Goal: Task Accomplishment & Management: Complete application form

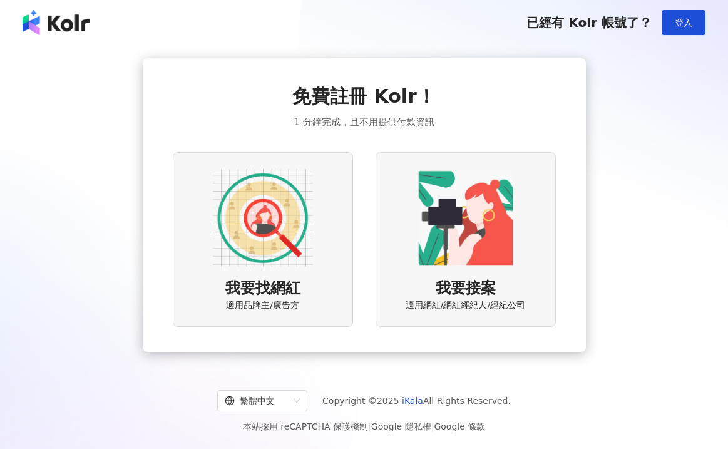
click at [299, 250] on img at bounding box center [263, 218] width 100 height 100
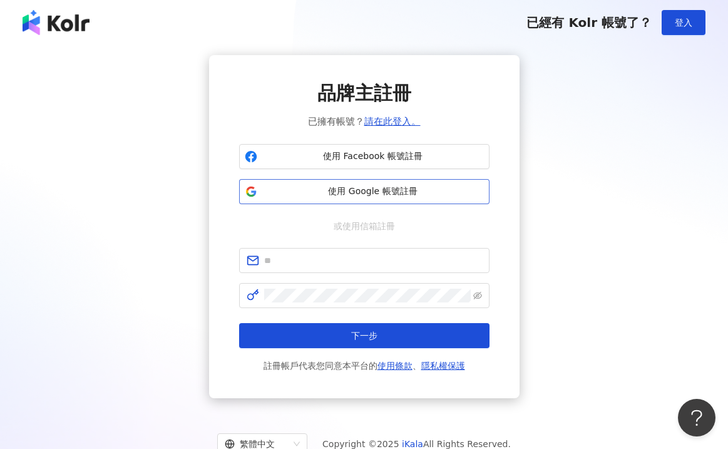
click at [355, 193] on span "使用 Google 帳號註冊" at bounding box center [373, 191] width 222 height 13
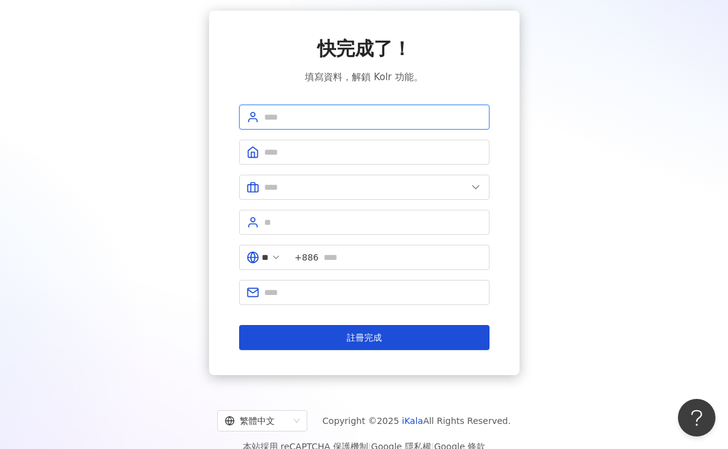
click at [394, 121] on input "text" at bounding box center [373, 117] width 218 height 14
click at [325, 116] on input "text" at bounding box center [373, 117] width 218 height 14
type input "*"
type input "*****"
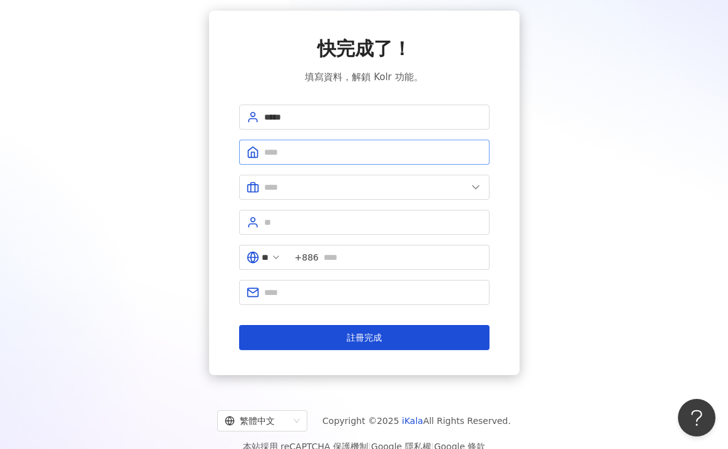
click at [289, 164] on span at bounding box center [364, 152] width 250 height 25
click at [289, 161] on span at bounding box center [364, 152] width 250 height 25
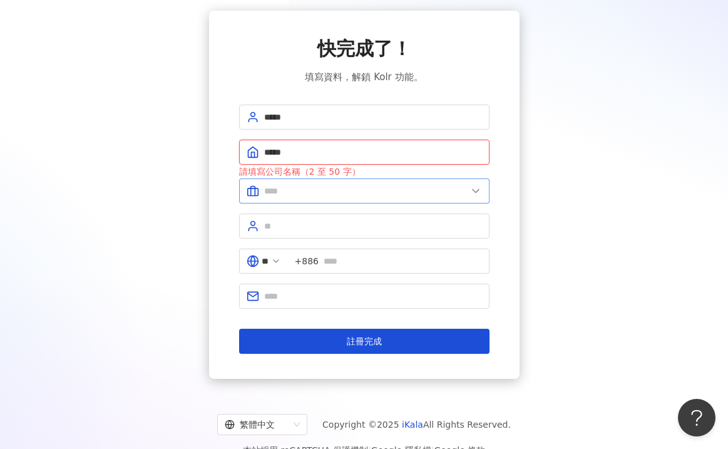
type input "*****"
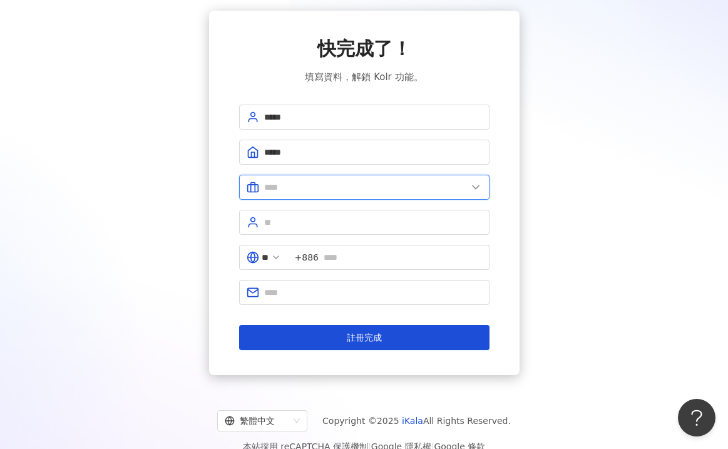
click at [285, 193] on input "text" at bounding box center [365, 187] width 203 height 14
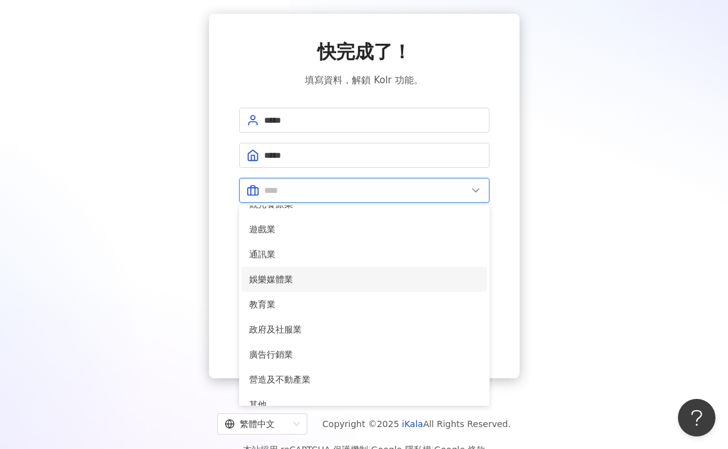
scroll to position [197, 0]
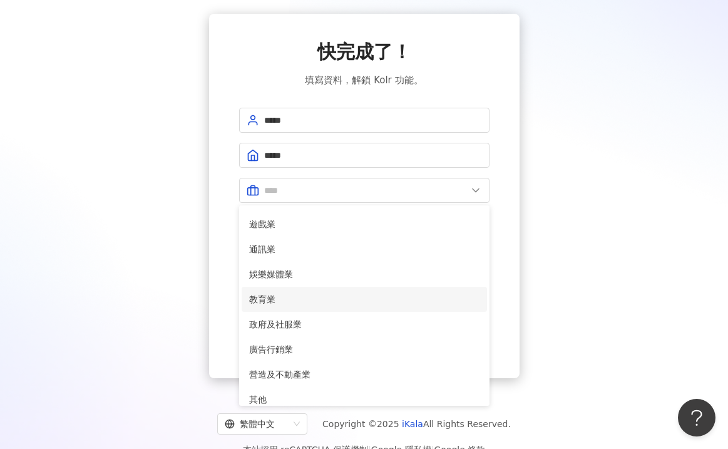
click at [304, 294] on span "教育業" at bounding box center [364, 299] width 230 height 14
type input "***"
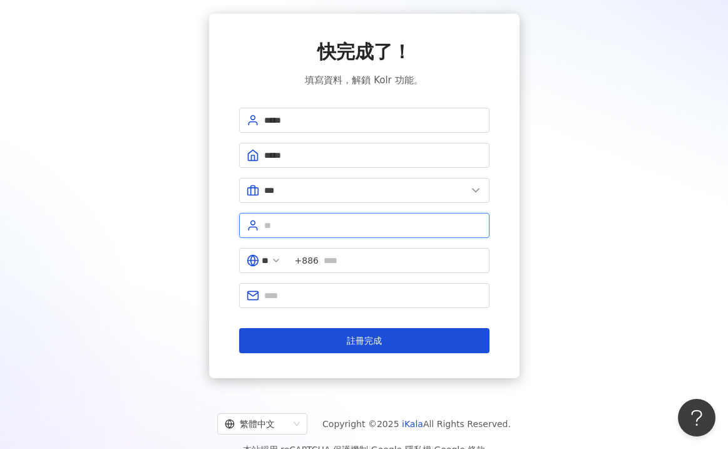
click at [303, 230] on input "text" at bounding box center [373, 225] width 218 height 14
type input "*"
type input "**"
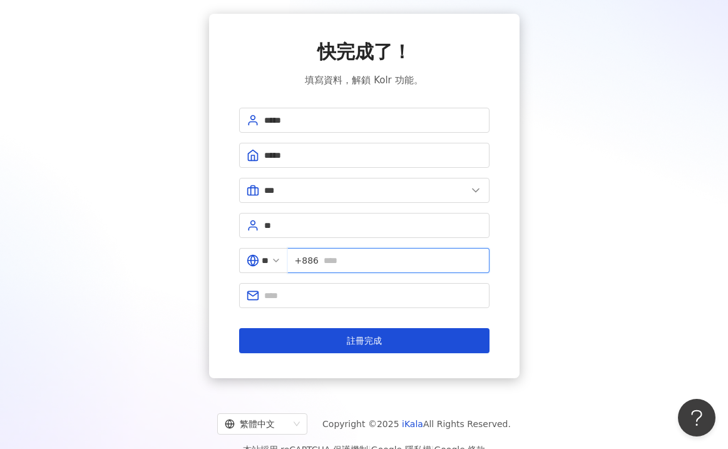
click at [360, 263] on input "text" at bounding box center [403, 261] width 158 height 14
type input "**********"
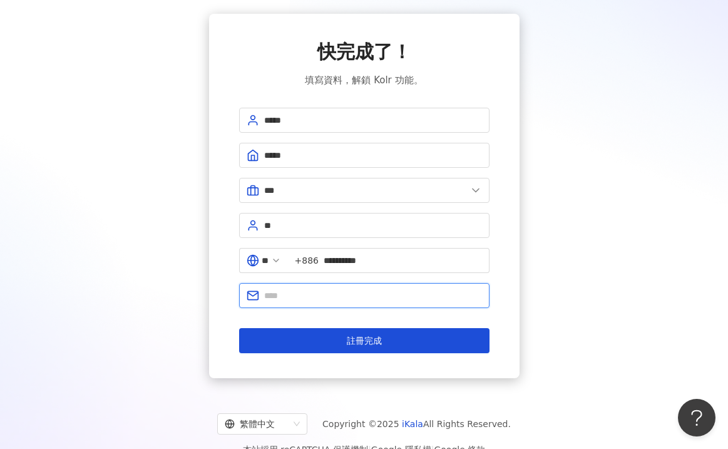
click at [363, 295] on input "text" at bounding box center [373, 296] width 218 height 14
click at [359, 297] on input "text" at bounding box center [373, 296] width 218 height 14
type input "**********"
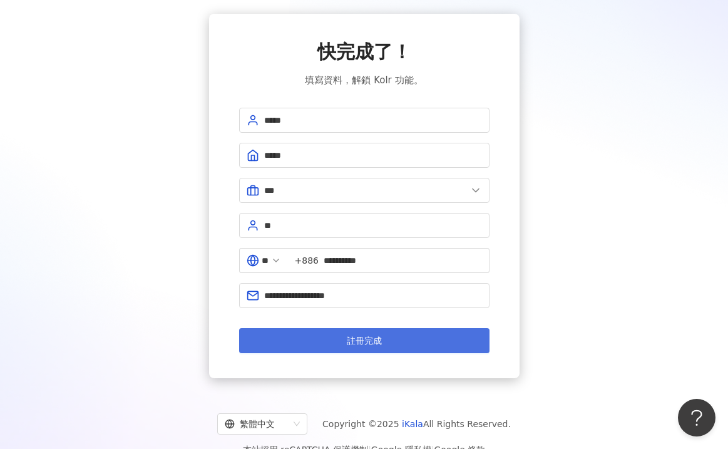
click at [379, 344] on span "註冊完成" at bounding box center [364, 341] width 35 height 10
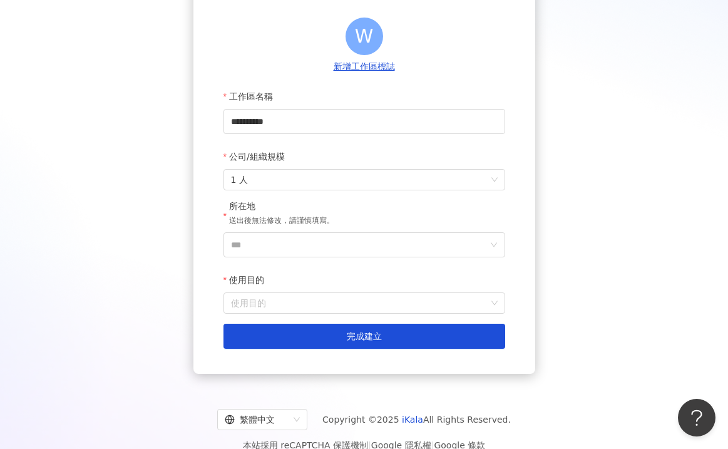
scroll to position [126, 0]
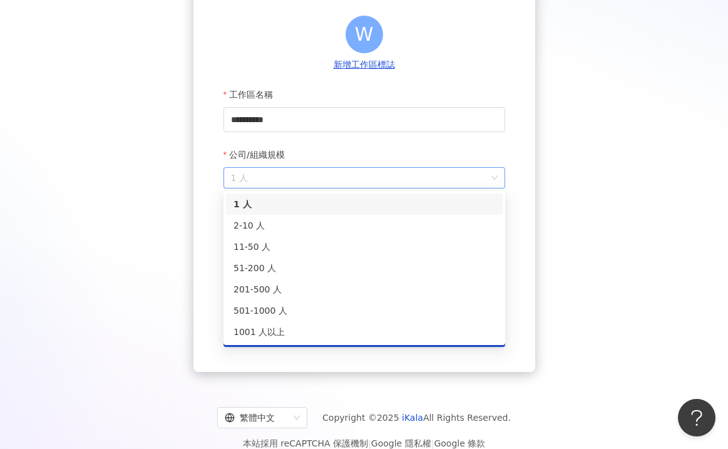
click at [379, 178] on span "1 人" at bounding box center [364, 178] width 267 height 20
click at [367, 266] on div "51-200 人" at bounding box center [364, 268] width 262 height 14
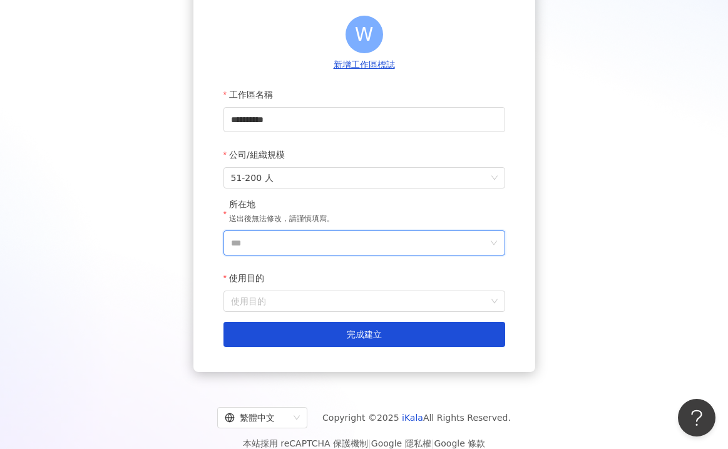
click at [330, 242] on input "***" at bounding box center [359, 243] width 257 height 24
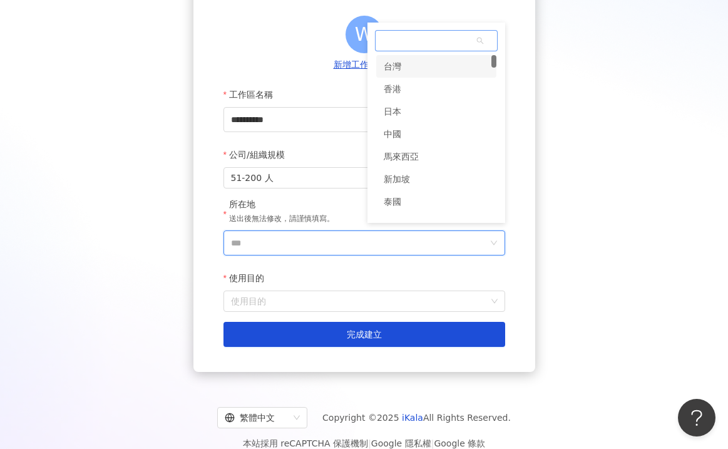
click at [440, 73] on div "台灣" at bounding box center [436, 66] width 120 height 23
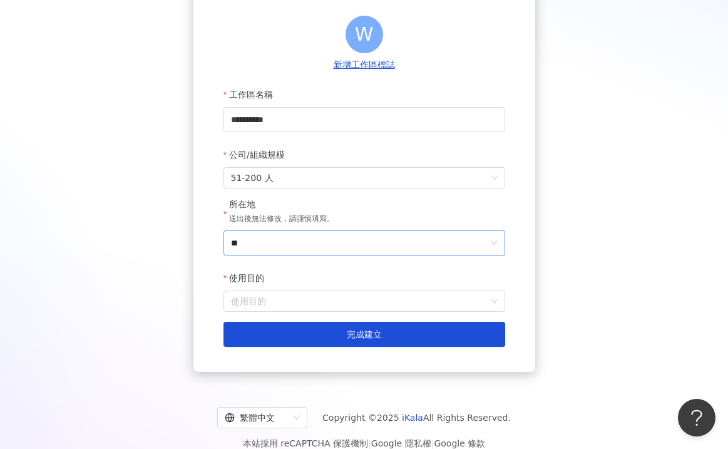
scroll to position [143, 0]
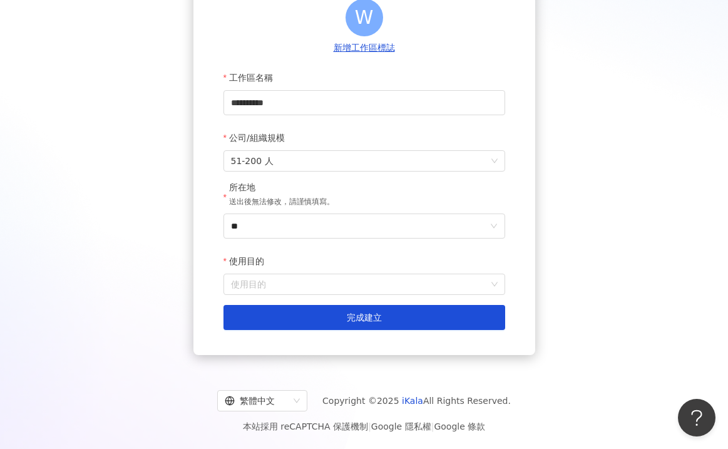
click at [336, 272] on div "使用目的" at bounding box center [364, 261] width 282 height 25
click at [336, 276] on input "使用目的" at bounding box center [364, 284] width 267 height 20
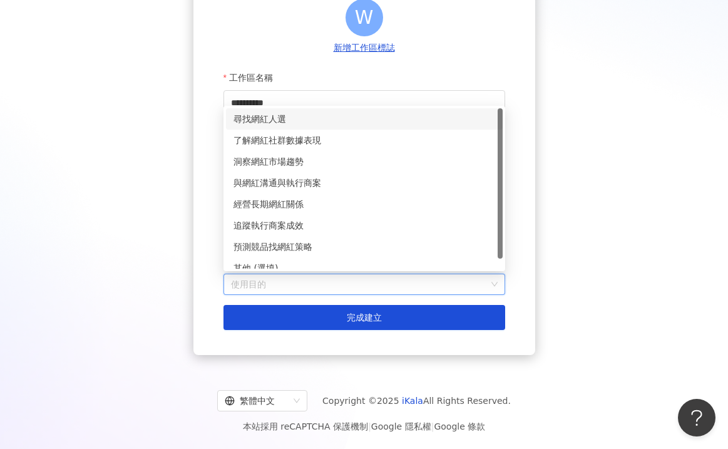
click at [307, 121] on div "尋找網紅人選" at bounding box center [364, 119] width 262 height 14
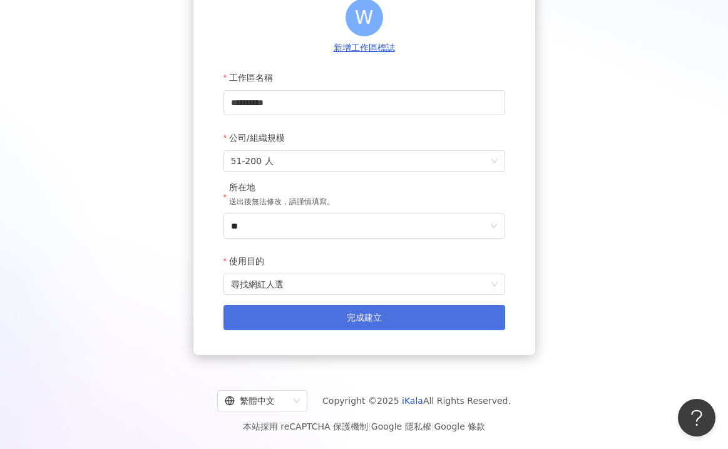
click at [325, 318] on button "完成建立" at bounding box center [364, 317] width 282 height 25
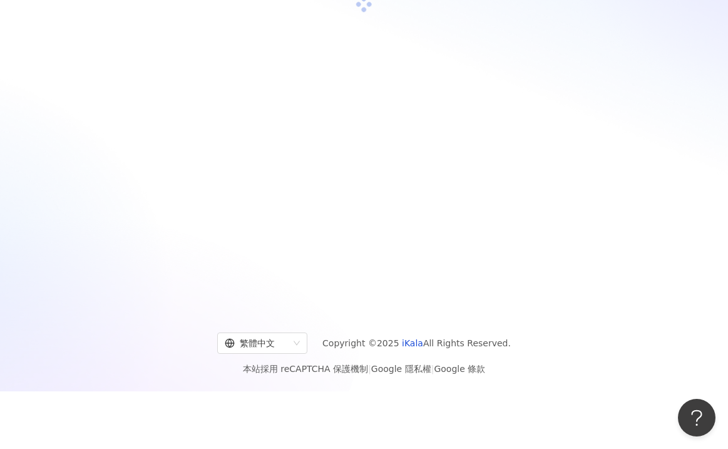
scroll to position [58, 0]
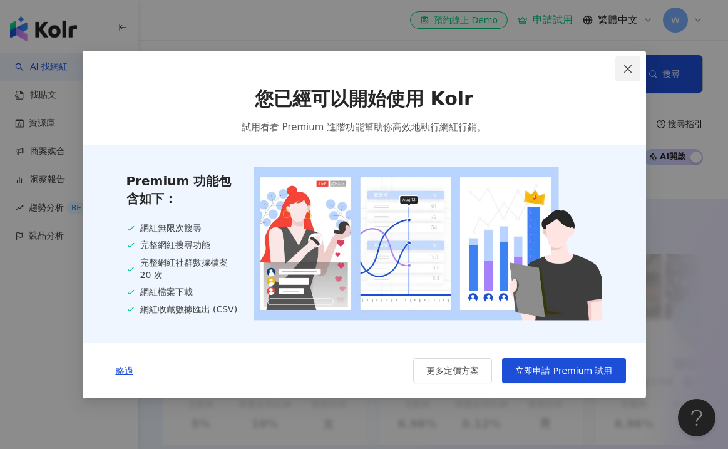
click at [628, 64] on icon "close" at bounding box center [628, 69] width 10 height 10
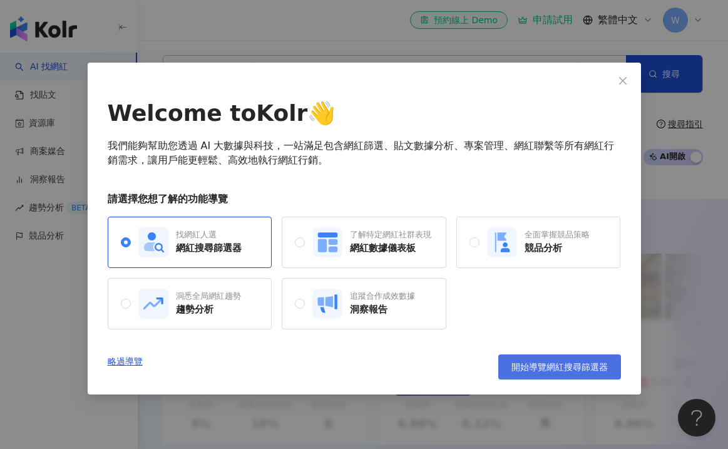
click at [565, 369] on span "開始導覽網紅搜尋篩選器" at bounding box center [559, 367] width 96 height 10
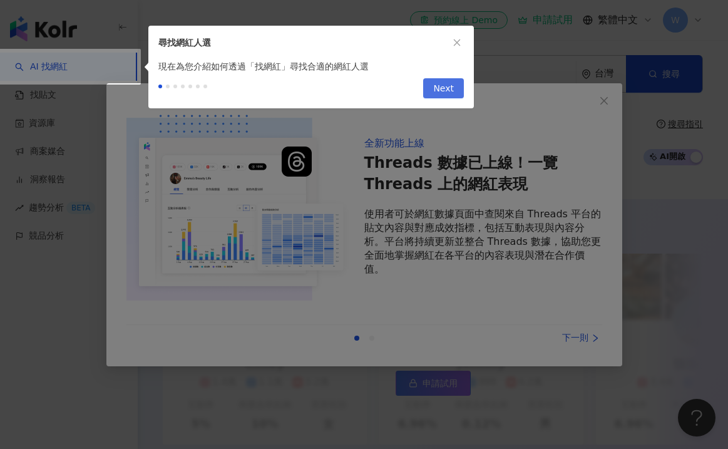
click at [446, 91] on span "Next" at bounding box center [443, 89] width 21 height 20
type input "*********"
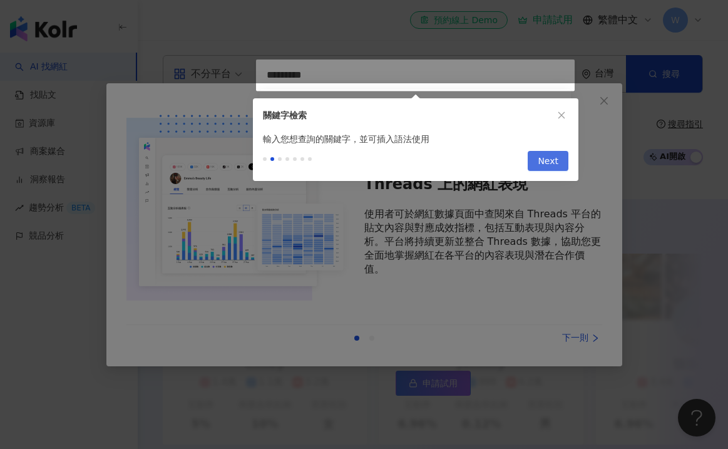
click at [548, 164] on span "Next" at bounding box center [548, 161] width 21 height 20
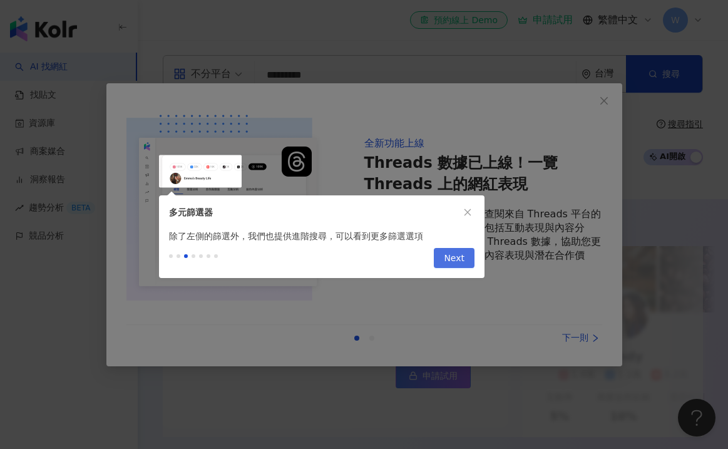
click at [456, 260] on span "Next" at bounding box center [454, 259] width 21 height 20
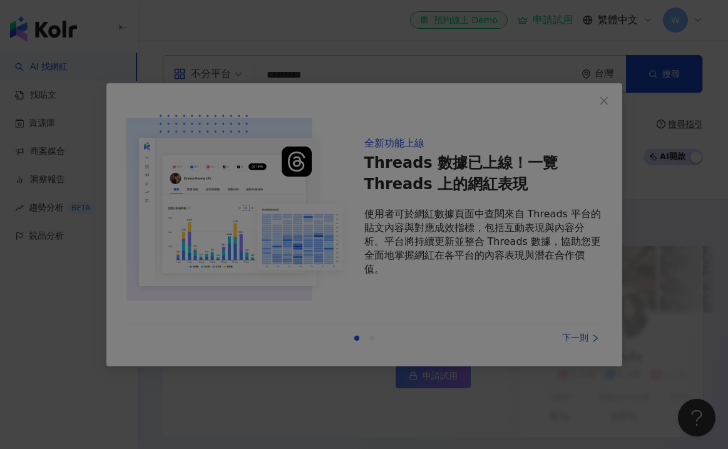
click at [486, 237] on div at bounding box center [364, 224] width 728 height 449
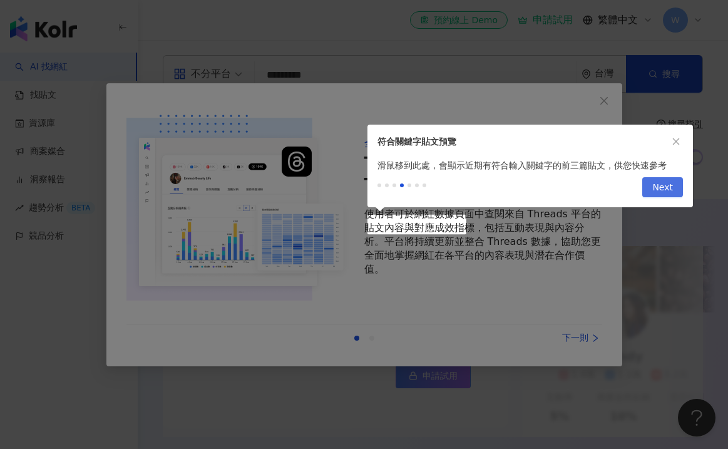
click at [660, 189] on span "Next" at bounding box center [662, 188] width 21 height 20
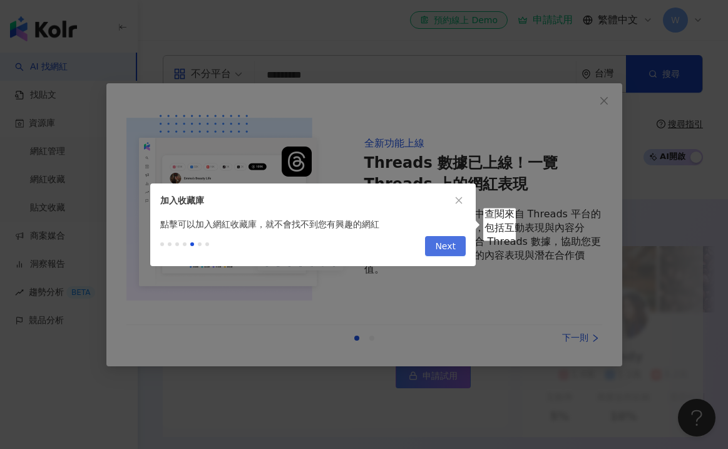
click at [460, 244] on button "Next" at bounding box center [445, 246] width 41 height 20
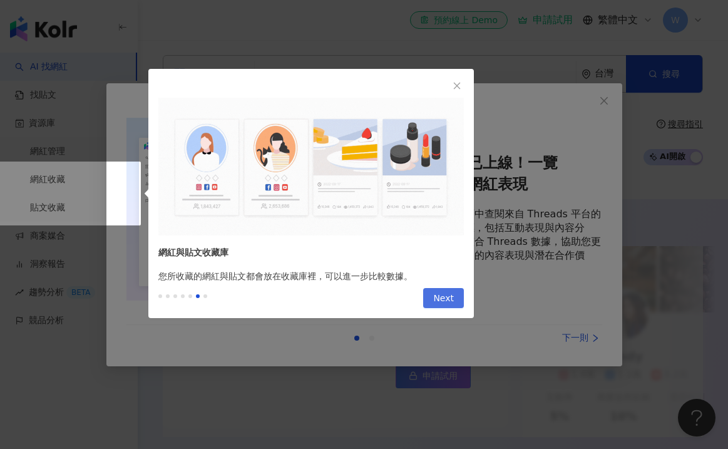
click at [449, 295] on span "Next" at bounding box center [443, 299] width 21 height 20
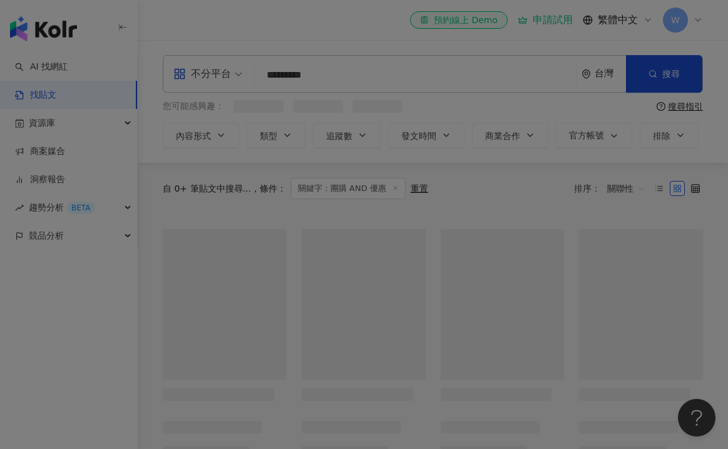
click at [449, 295] on div at bounding box center [364, 224] width 728 height 449
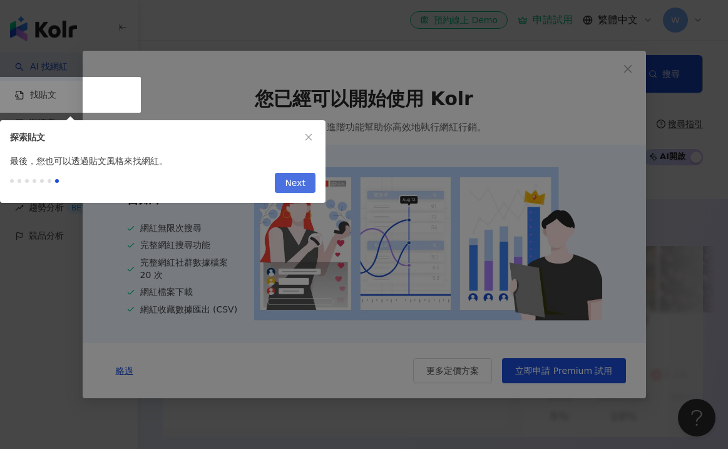
click at [305, 186] on span "Next" at bounding box center [295, 183] width 21 height 20
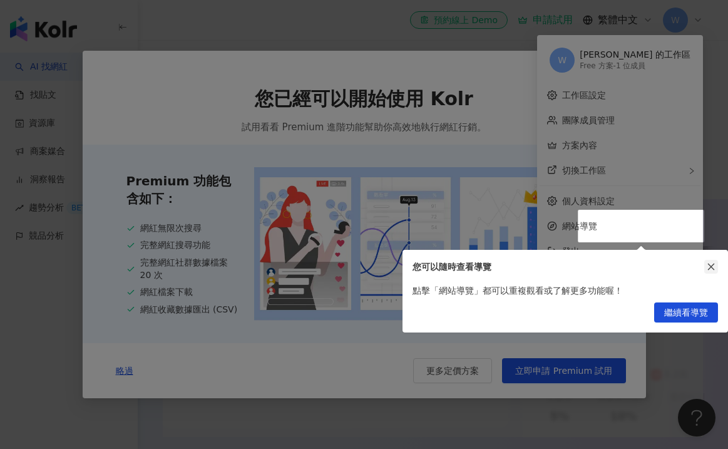
click at [710, 269] on icon "close" at bounding box center [711, 266] width 9 height 9
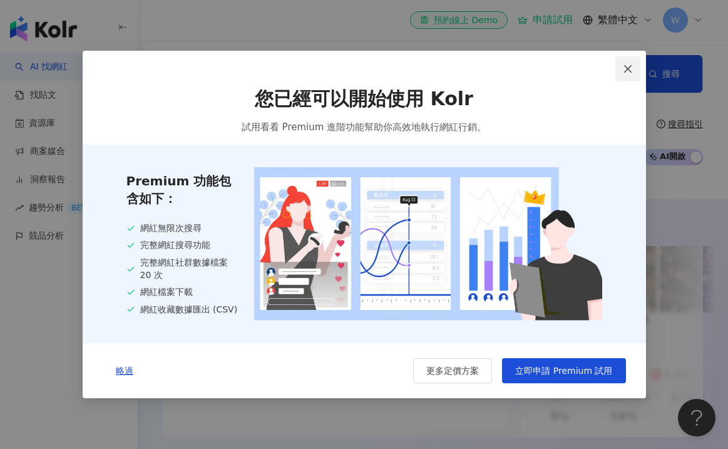
click at [627, 69] on icon "close" at bounding box center [628, 69] width 10 height 10
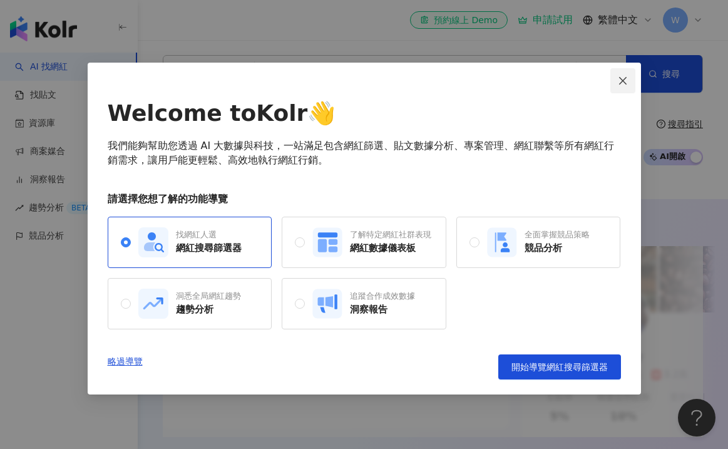
click at [625, 73] on button "Close" at bounding box center [622, 80] width 25 height 25
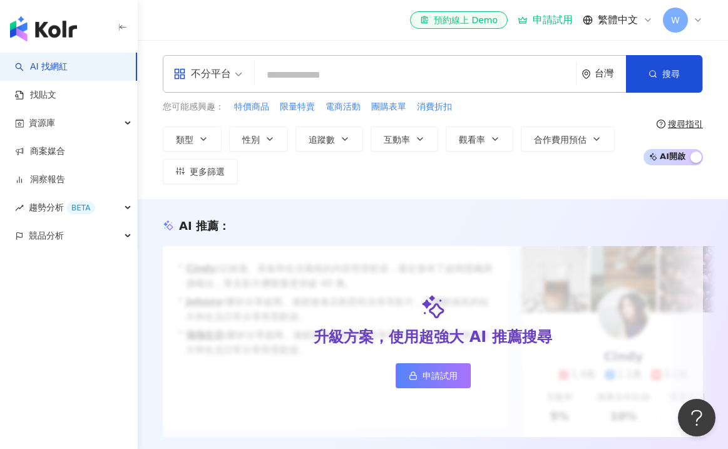
click at [499, 74] on input "search" at bounding box center [415, 75] width 311 height 24
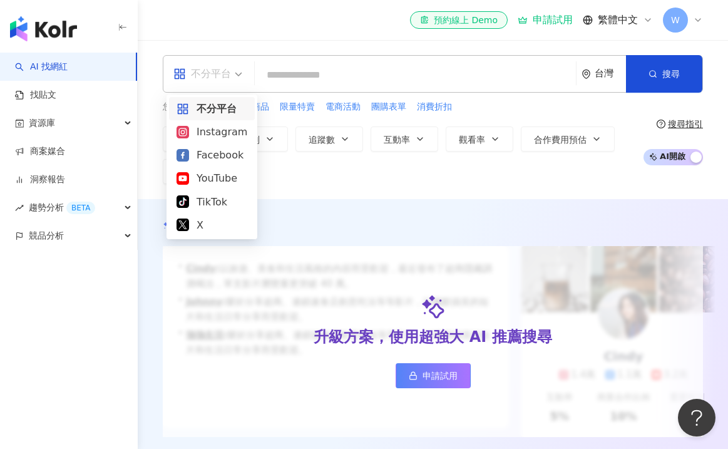
click at [225, 69] on div "不分平台" at bounding box center [202, 74] width 58 height 20
click at [235, 47] on div "all 不分平台 台灣 搜尋 您可能感興趣： 特價商品 限量特賣 電商活動 團購表單 消費折扣 類型 性別 追蹤數 互動率 觀看率 合作費用預估 更多篩選 搜…" at bounding box center [433, 119] width 590 height 159
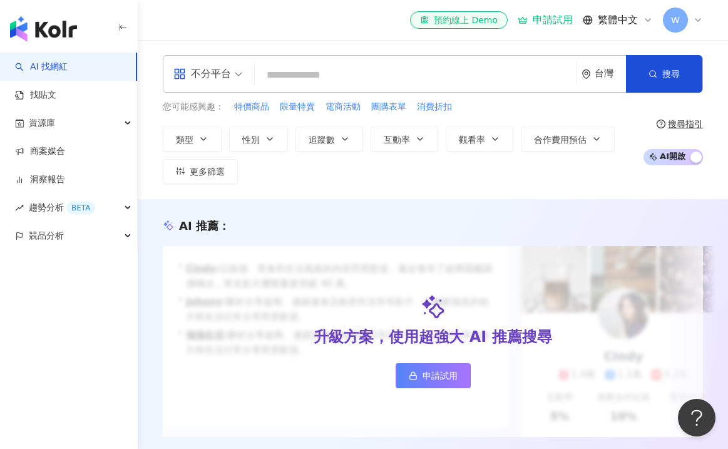
click at [318, 79] on input "search" at bounding box center [415, 75] width 311 height 24
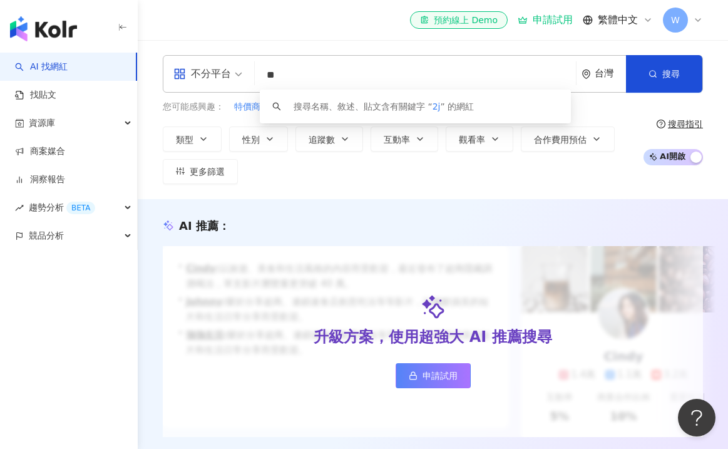
type input "*"
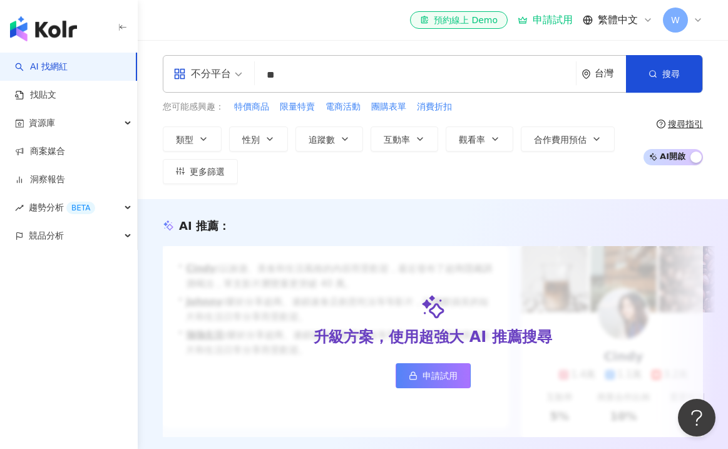
type input "**"
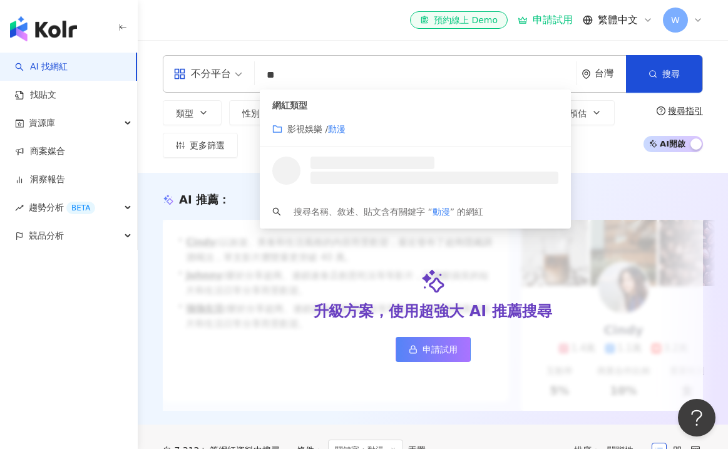
click at [483, 40] on header "el-icon-cs 預約線上 Demo 申請試用 繁體中文 W" at bounding box center [433, 20] width 590 height 41
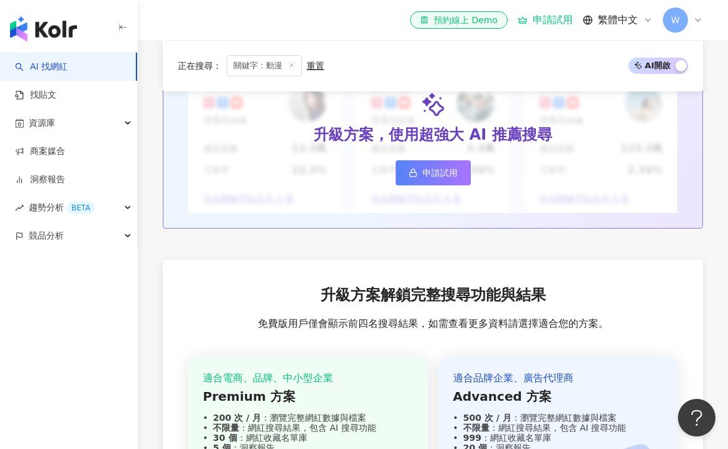
scroll to position [1651, 0]
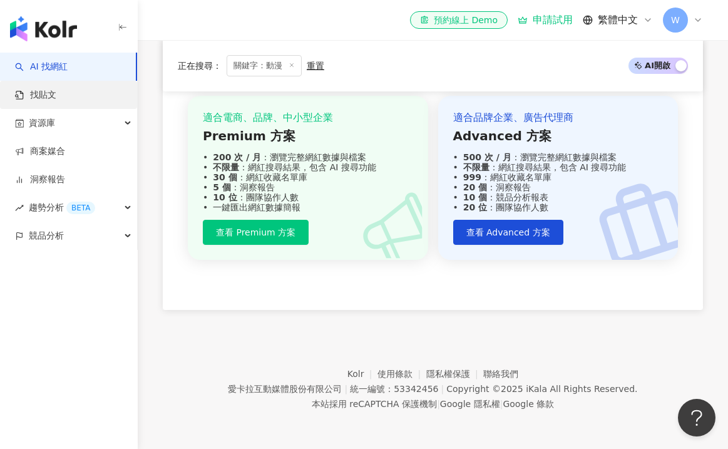
click at [56, 100] on link "找貼文" at bounding box center [35, 95] width 41 height 13
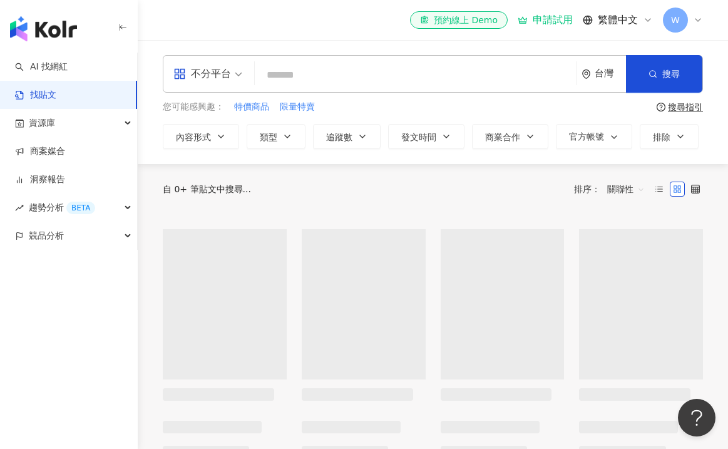
click at [303, 78] on input "search" at bounding box center [415, 74] width 311 height 27
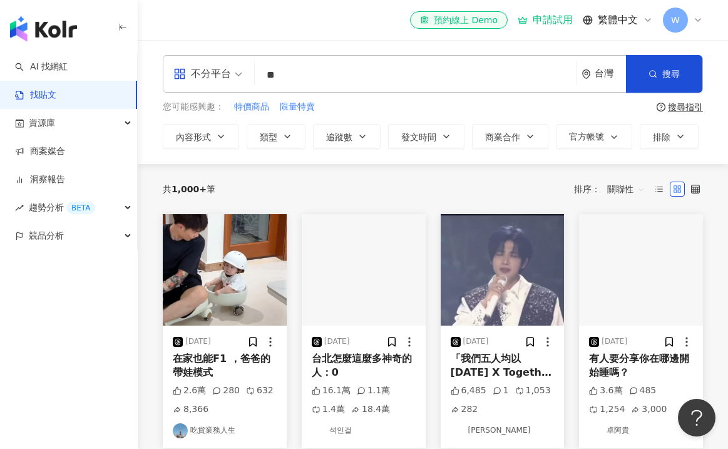
type input "**"
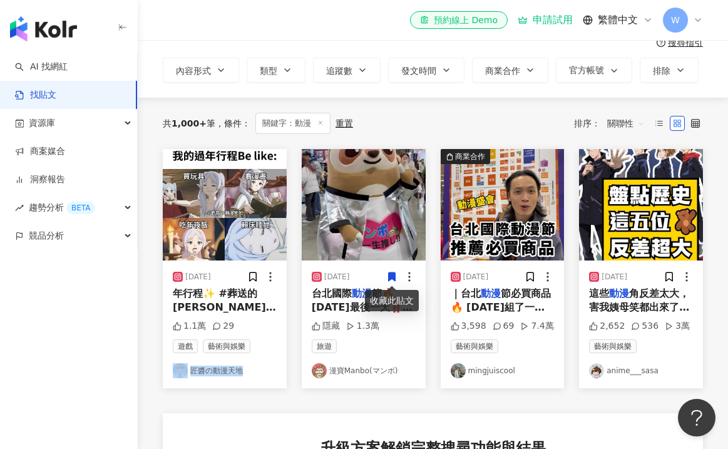
scroll to position [71, 0]
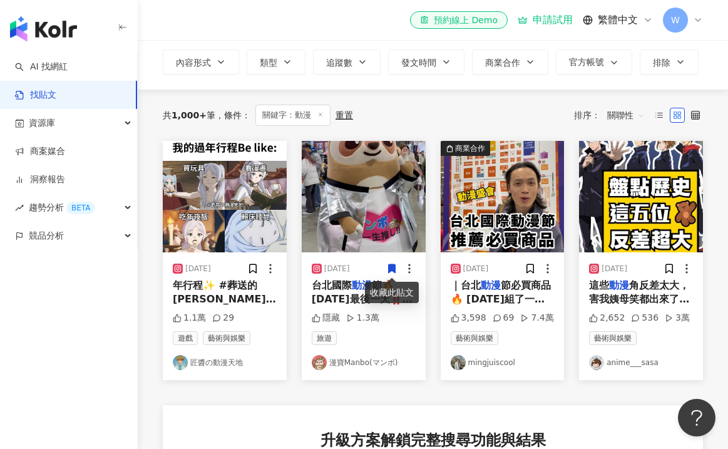
click at [404, 386] on div "2025/1/29 年行程✨ #葬送的芙莉蓮 #芙莉蓮 # 動漫 梗圖 # 動漫 迷因 #迷因 #梗圖 # 1.1萬 29 遊戲 藝術與娛樂 匠醬の動漫天地 …" at bounding box center [433, 444] width 540 height 607
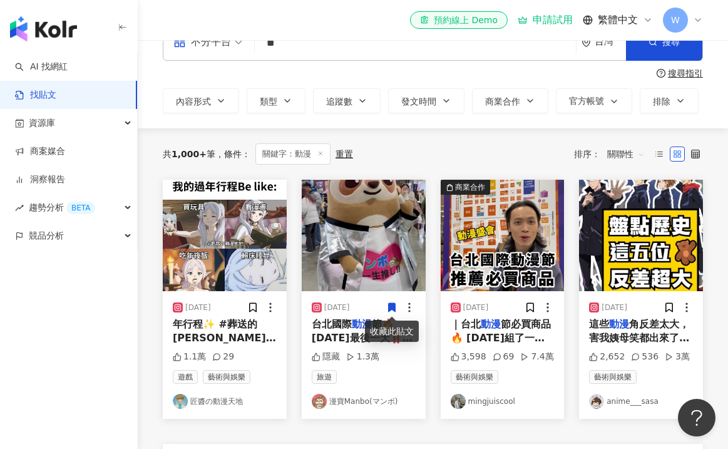
scroll to position [39, 0]
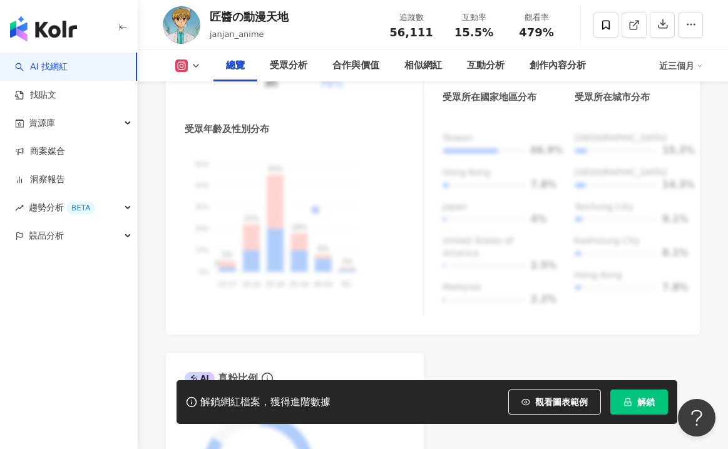
scroll to position [1425, 0]
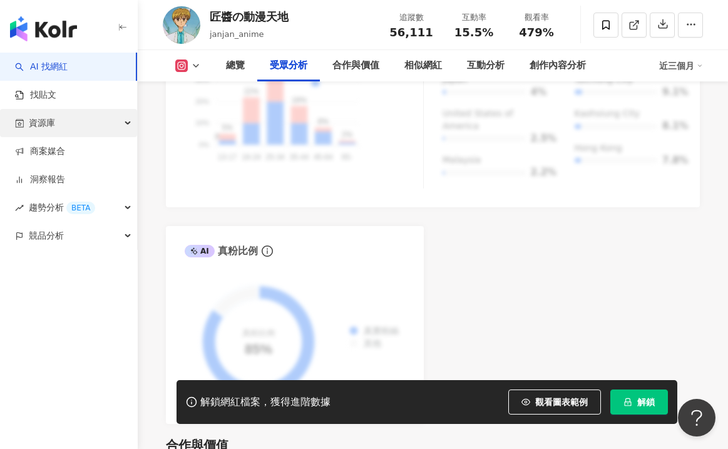
click at [87, 123] on div "資源庫" at bounding box center [68, 123] width 137 height 28
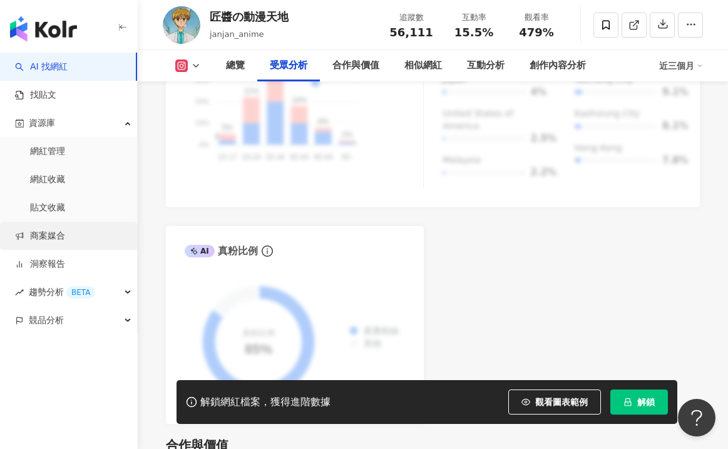
click at [65, 230] on link "商案媒合" at bounding box center [40, 236] width 50 height 13
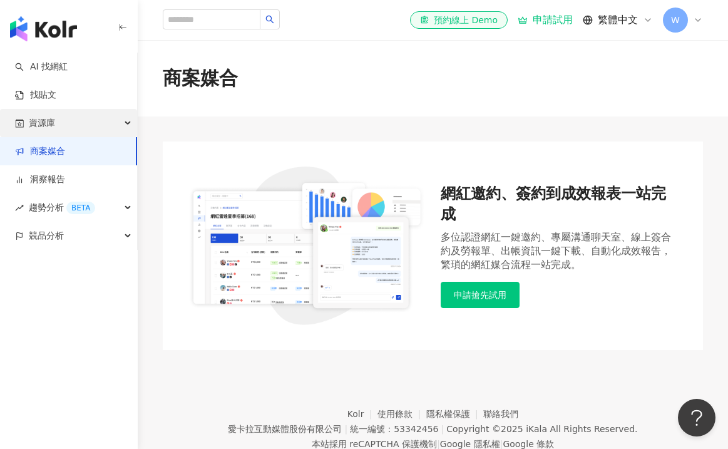
click at [90, 127] on div "資源庫" at bounding box center [68, 123] width 137 height 28
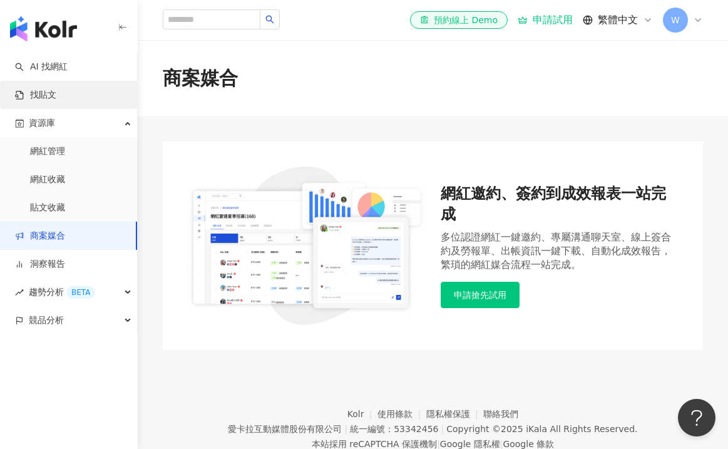
click at [56, 100] on link "找貼文" at bounding box center [35, 95] width 41 height 13
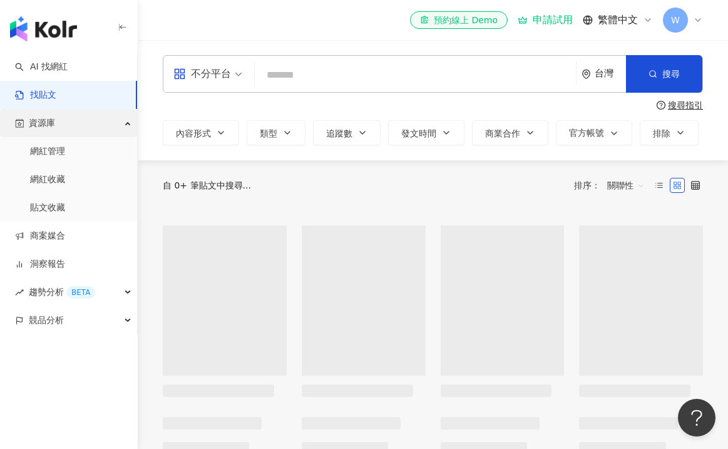
click at [83, 122] on div "資源庫" at bounding box center [68, 123] width 137 height 28
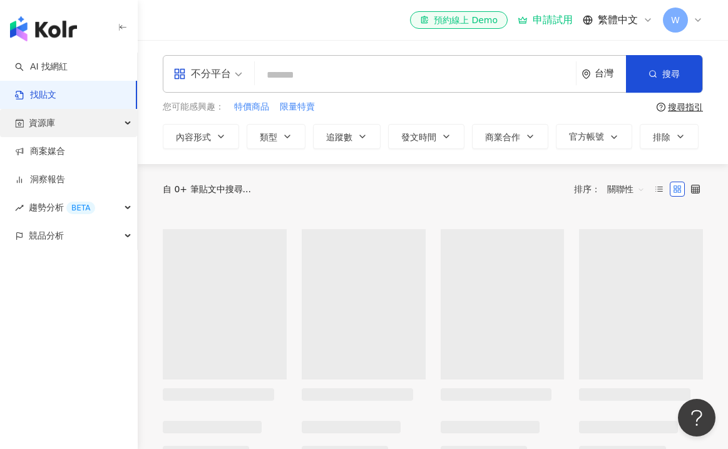
click at [79, 116] on div "資源庫" at bounding box center [68, 123] width 137 height 28
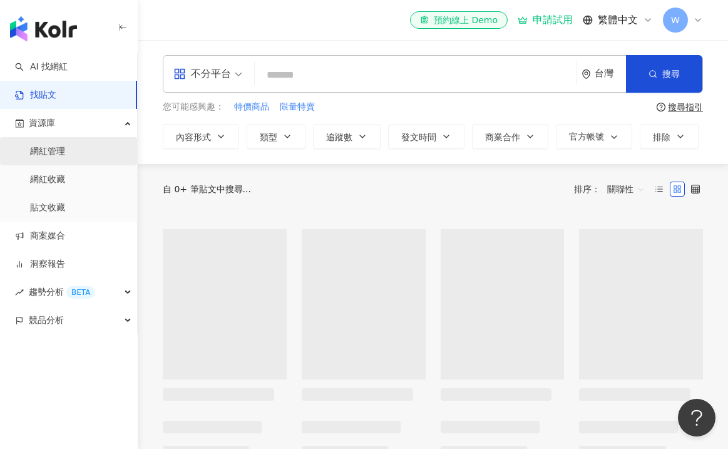
click at [65, 145] on link "網紅管理" at bounding box center [47, 151] width 35 height 13
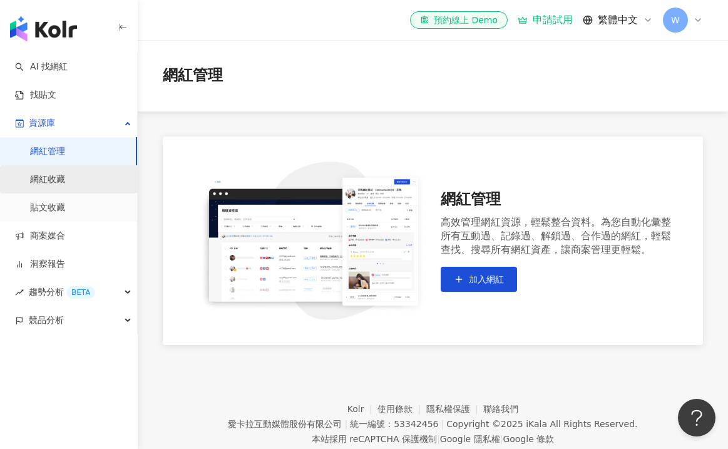
click at [65, 176] on link "網紅收藏" at bounding box center [47, 179] width 35 height 13
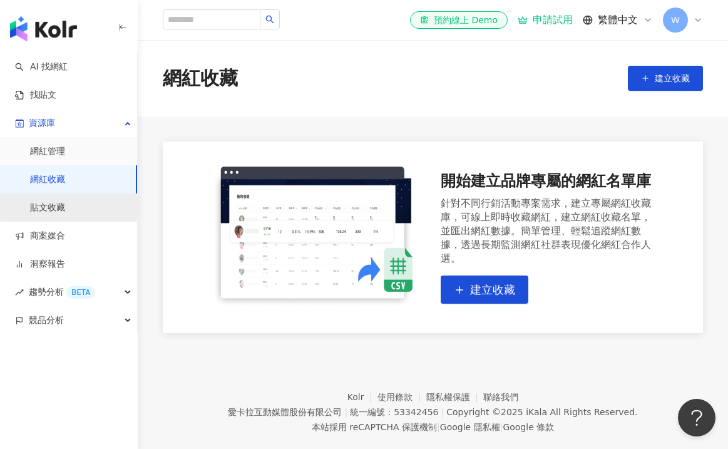
click at [65, 202] on link "貼文收藏" at bounding box center [47, 208] width 35 height 13
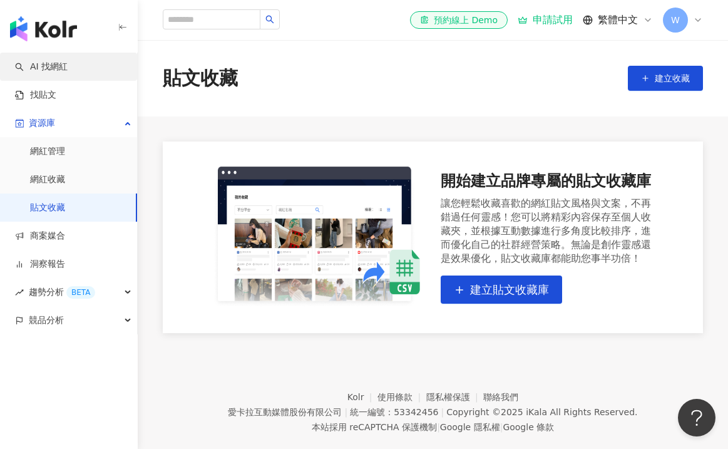
click at [68, 73] on link "AI 找網紅" at bounding box center [41, 67] width 53 height 13
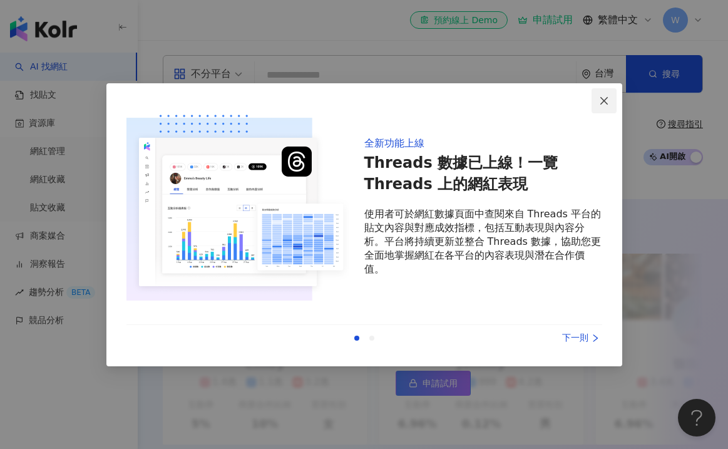
click at [600, 97] on icon "close" at bounding box center [604, 101] width 10 height 10
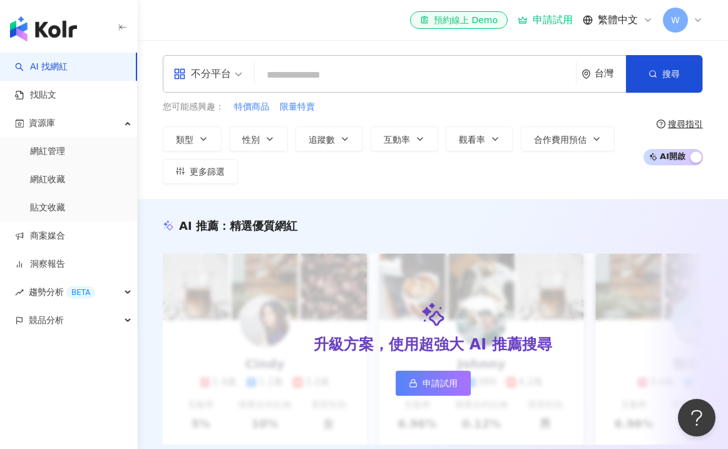
click at [410, 78] on input "search" at bounding box center [415, 75] width 311 height 24
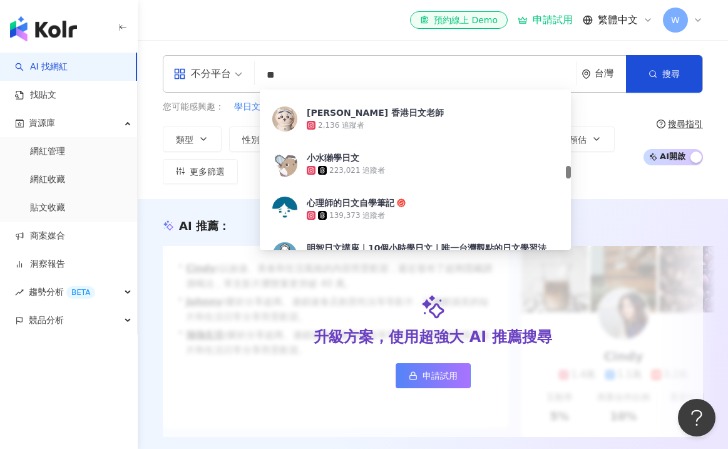
scroll to position [1030, 0]
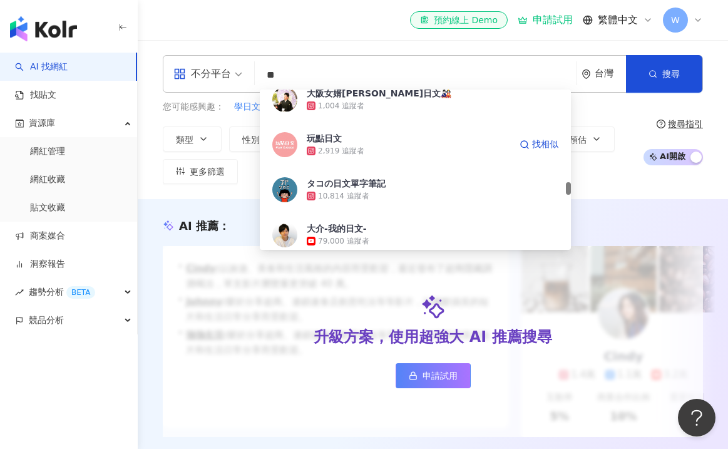
type input "*"
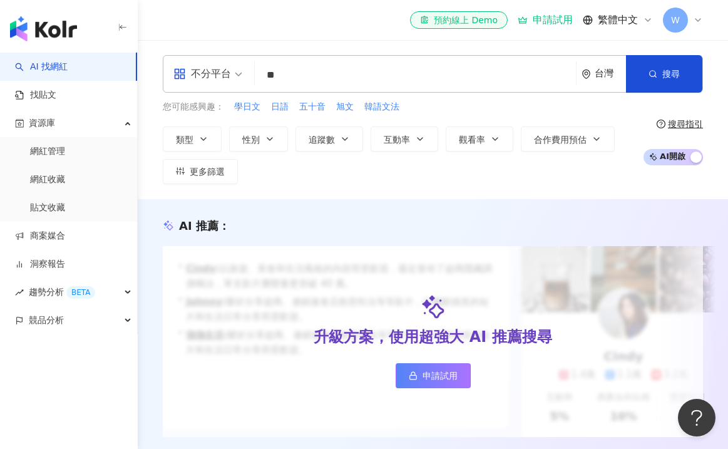
type input "**"
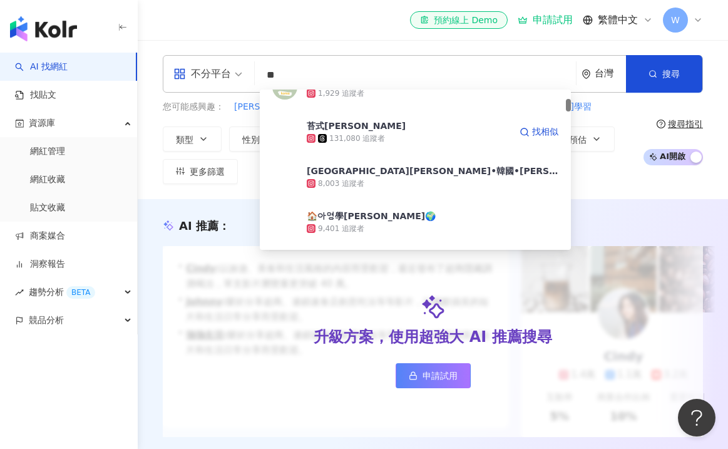
scroll to position [160, 0]
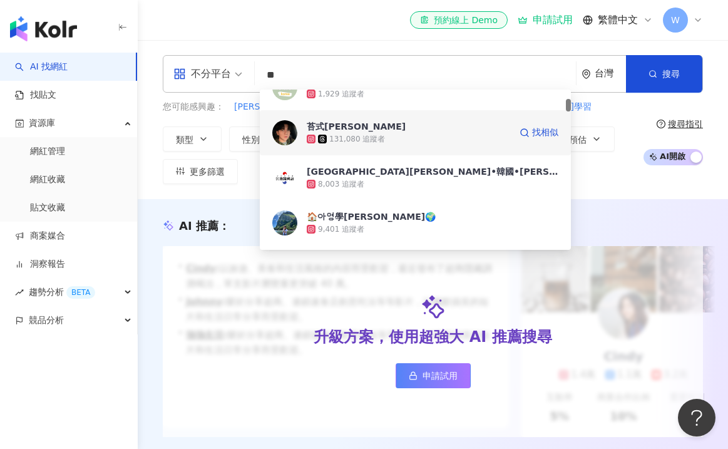
click at [429, 146] on div "苔式韓文 131,080 追蹤者 找相似" at bounding box center [415, 132] width 311 height 45
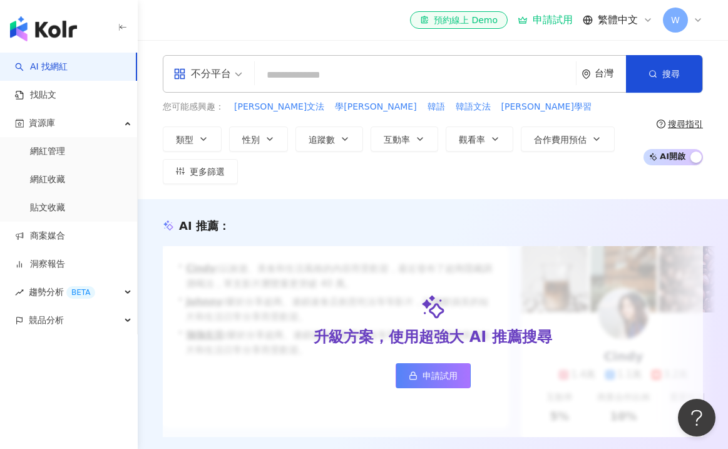
click at [329, 82] on input "search" at bounding box center [415, 75] width 311 height 24
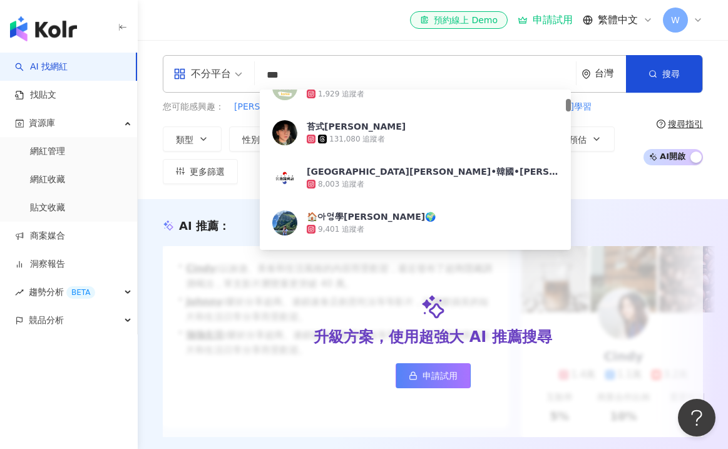
type input "**"
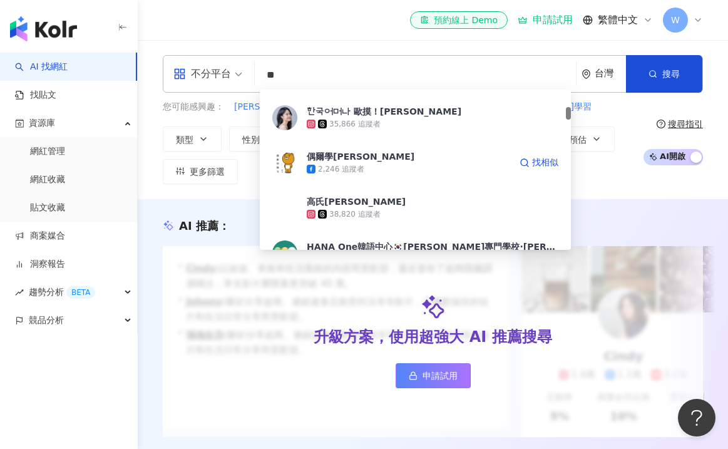
scroll to position [309, 0]
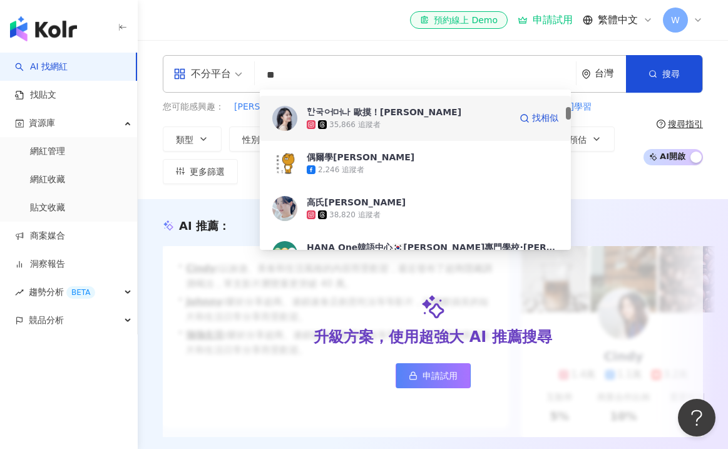
click at [367, 128] on div "35,866 追蹤者" at bounding box center [354, 125] width 51 height 11
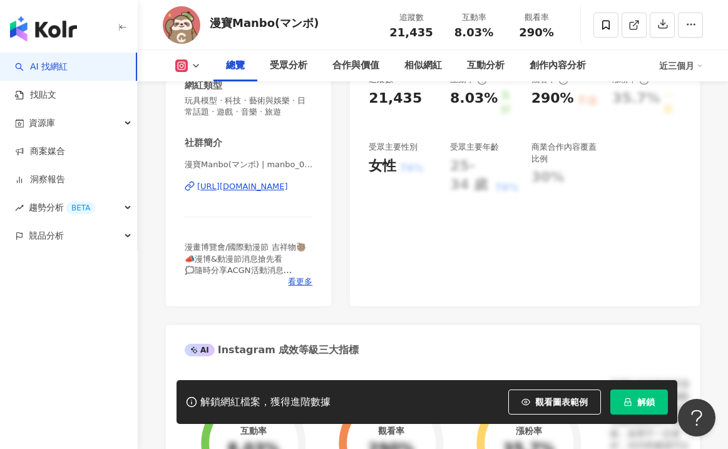
scroll to position [292, 0]
